Goal: Transaction & Acquisition: Purchase product/service

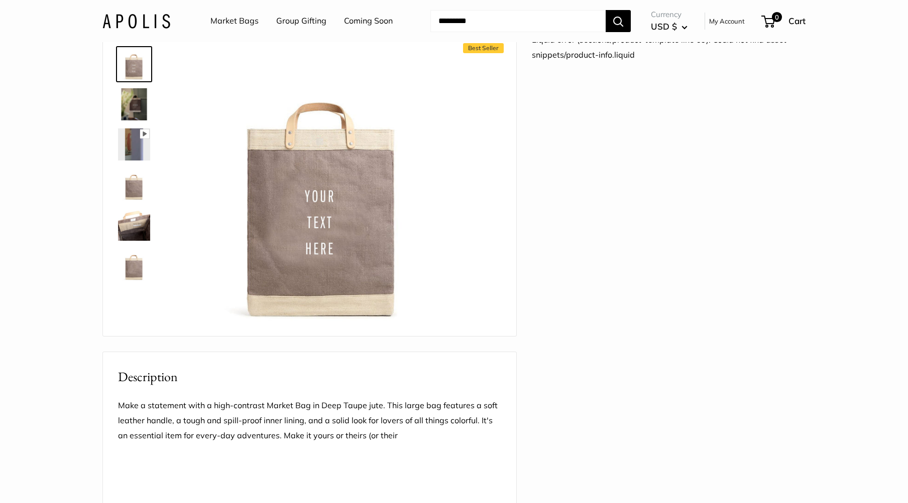
scroll to position [201, 0]
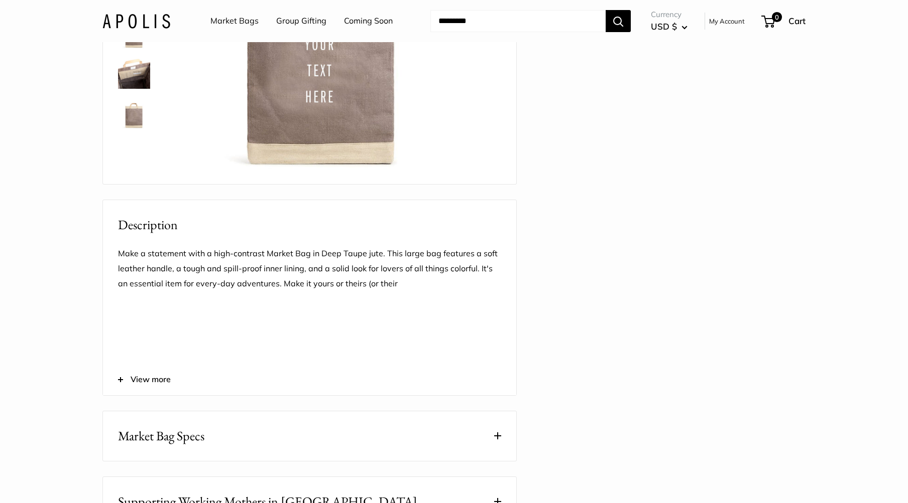
drag, startPoint x: 563, startPoint y: 191, endPoint x: 546, endPoint y: 197, distance: 18.7
click at [546, 197] on div "Liquid error (sections/product-template line 69): Could not find asset snippets…" at bounding box center [669, 303] width 274 height 844
click at [244, 23] on link "Market Bags" at bounding box center [234, 21] width 48 height 15
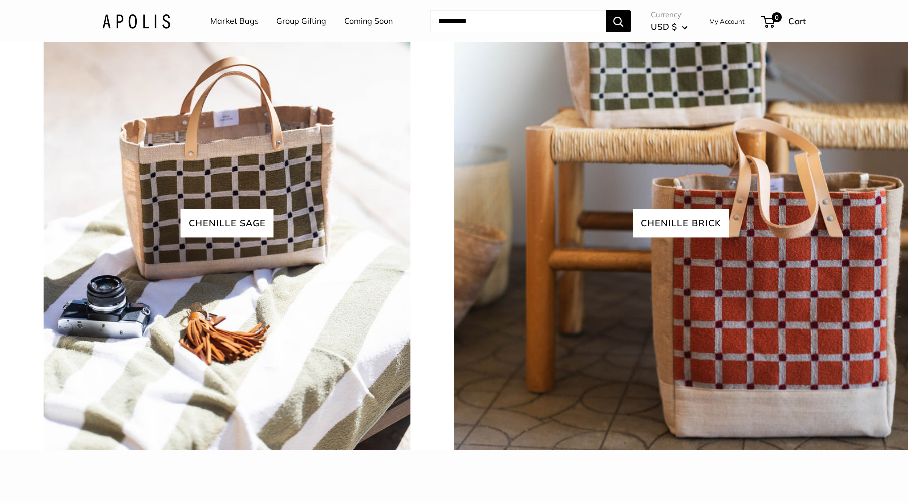
scroll to position [2460, 0]
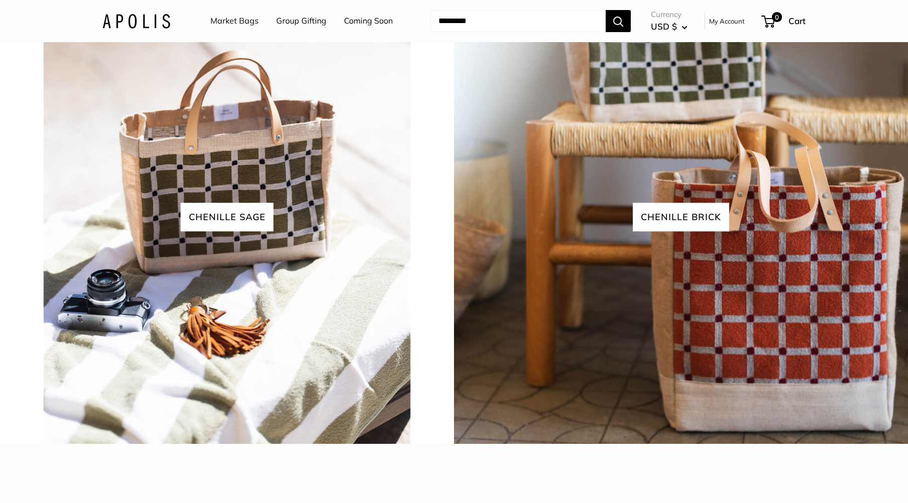
click at [229, 18] on link "Market Bags" at bounding box center [234, 21] width 48 height 15
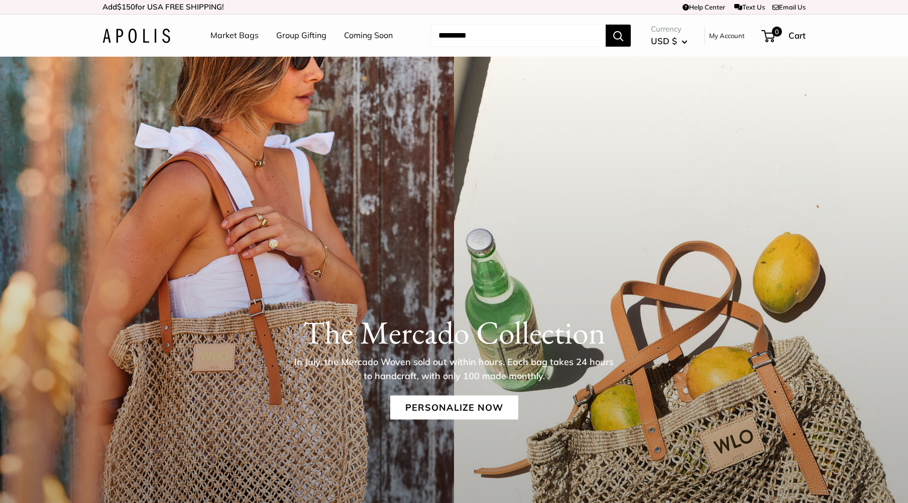
click at [466, 289] on div "The Mercado Collection In July, the Mercado Woven sold out within hours. Each b…" at bounding box center [454, 397] width 908 height 680
click at [474, 403] on link "Personalize Now" at bounding box center [454, 408] width 128 height 24
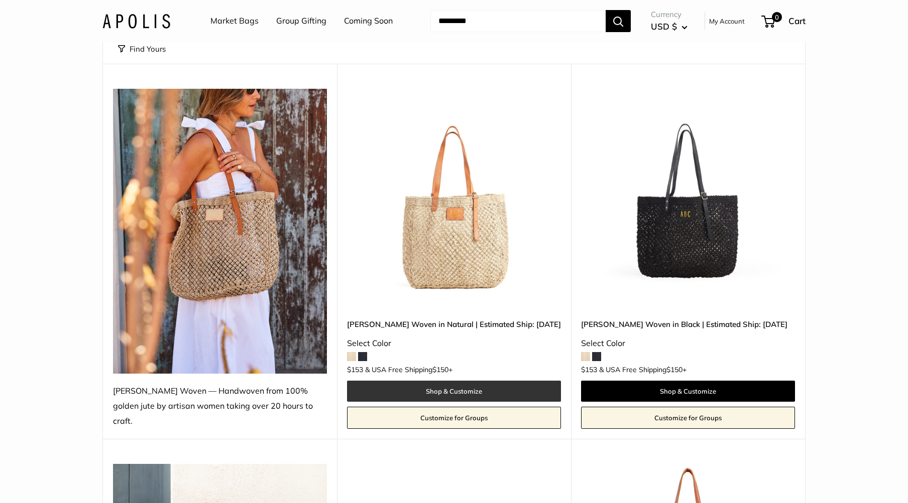
click at [470, 383] on link "Shop & Customize" at bounding box center [454, 391] width 214 height 21
